Goal: Task Accomplishment & Management: Use online tool/utility

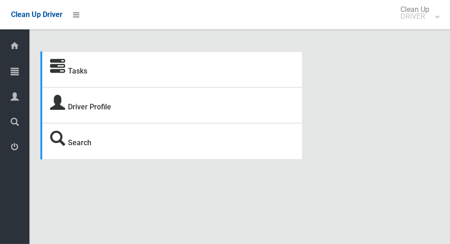
click at [11, 73] on icon at bounding box center [15, 71] width 8 height 18
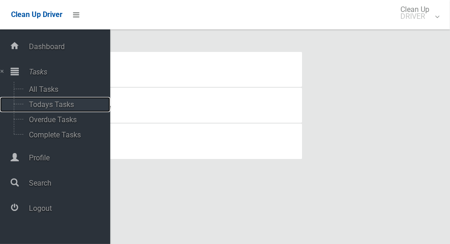
click at [46, 109] on span "Todays Tasks" at bounding box center [64, 104] width 76 height 9
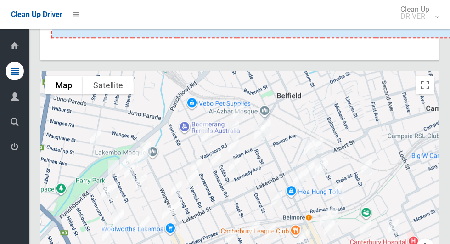
scroll to position [4830, 0]
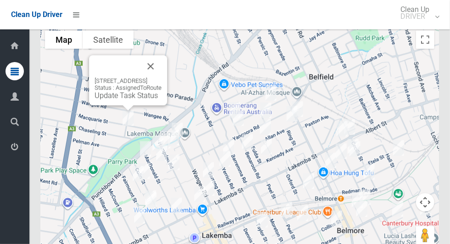
click at [162, 68] on button "Close" at bounding box center [151, 66] width 22 height 22
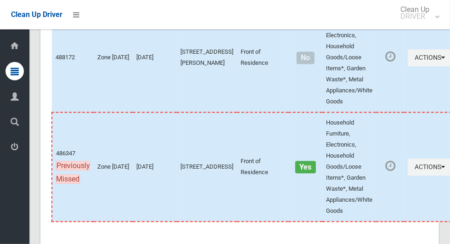
scroll to position [4598, 0]
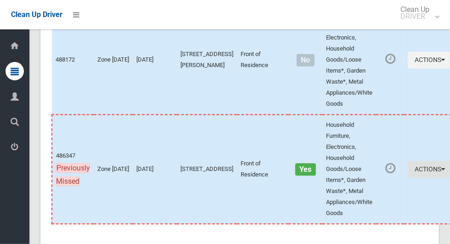
click at [409, 176] on button "Actions" at bounding box center [430, 169] width 44 height 17
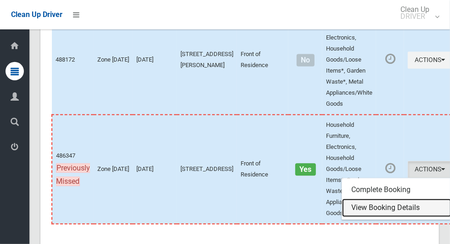
click at [391, 216] on link "View Booking Details" at bounding box center [396, 208] width 109 height 18
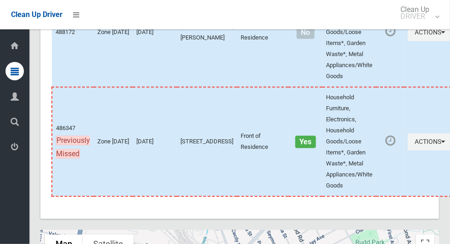
scroll to position [4830, 0]
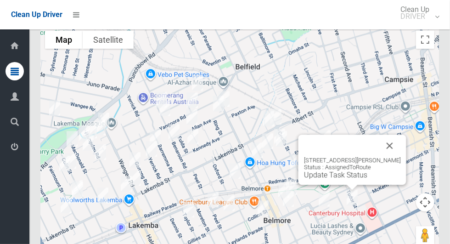
click at [392, 152] on button "Close" at bounding box center [390, 146] width 22 height 22
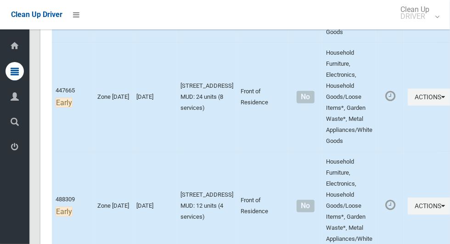
scroll to position [266, 0]
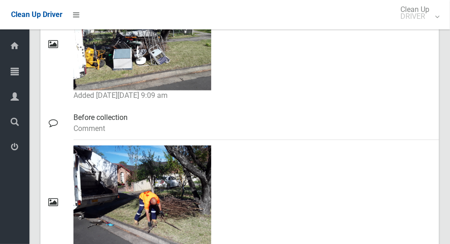
scroll to position [805, 0]
